Goal: Transaction & Acquisition: Purchase product/service

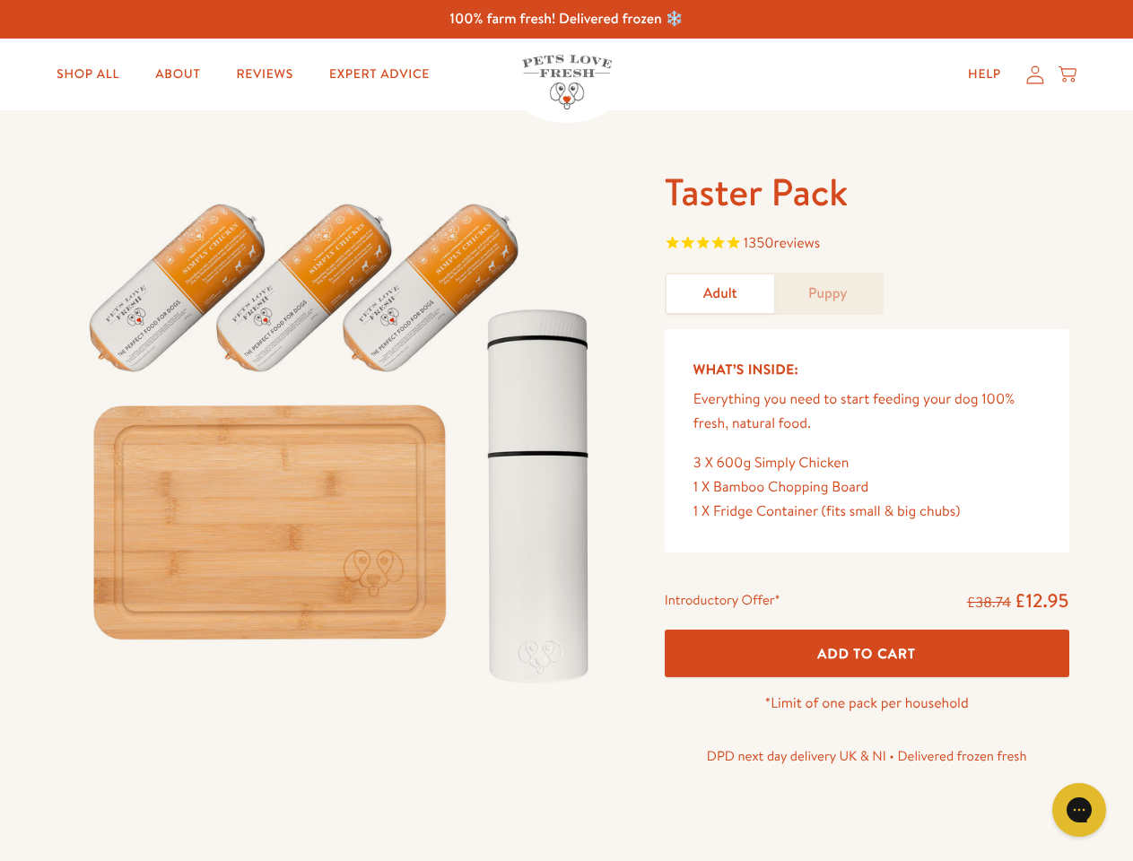
click at [566, 430] on img at bounding box center [343, 435] width 557 height 535
click at [866, 245] on span "1350 reviews" at bounding box center [867, 244] width 404 height 27
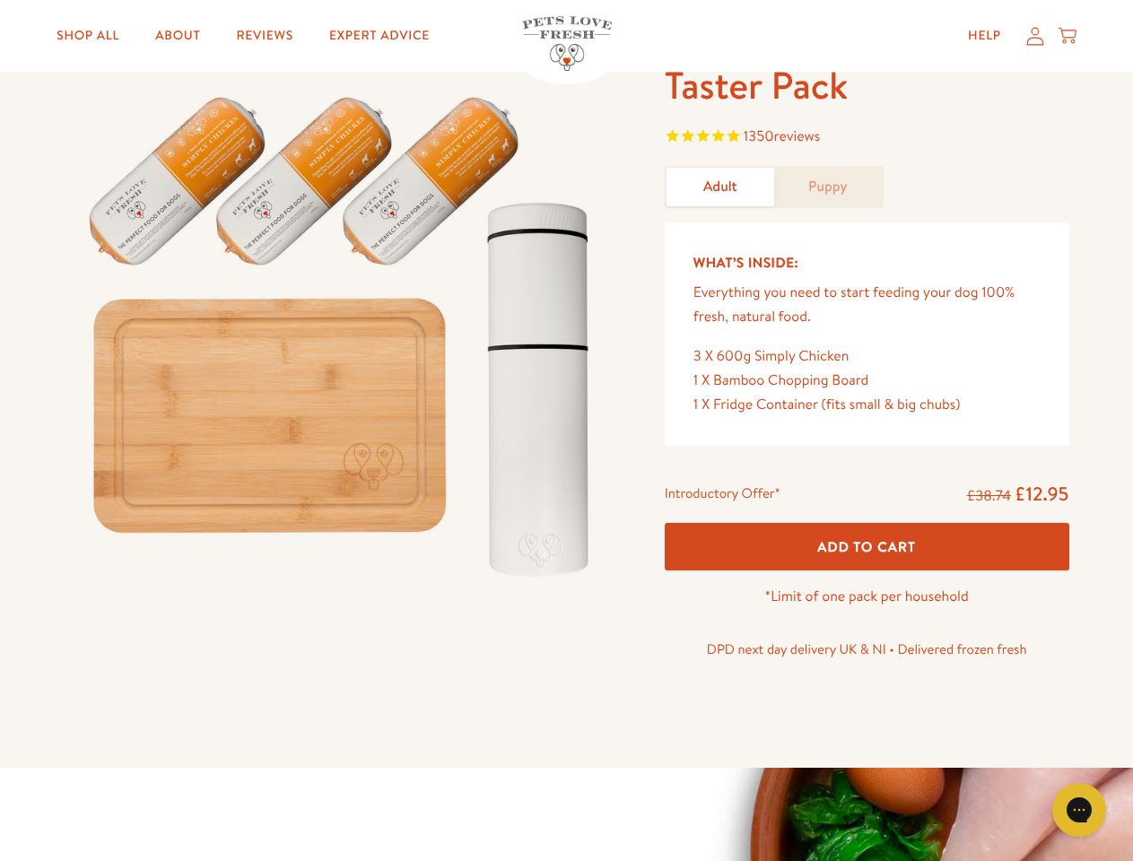
click at [866, 653] on p "DPD next day delivery UK & NI • Delivered frozen fresh" at bounding box center [867, 649] width 404 height 23
click at [1079, 810] on icon "Gorgias live chat" at bounding box center [1078, 809] width 17 height 17
